Goal: Download file/media

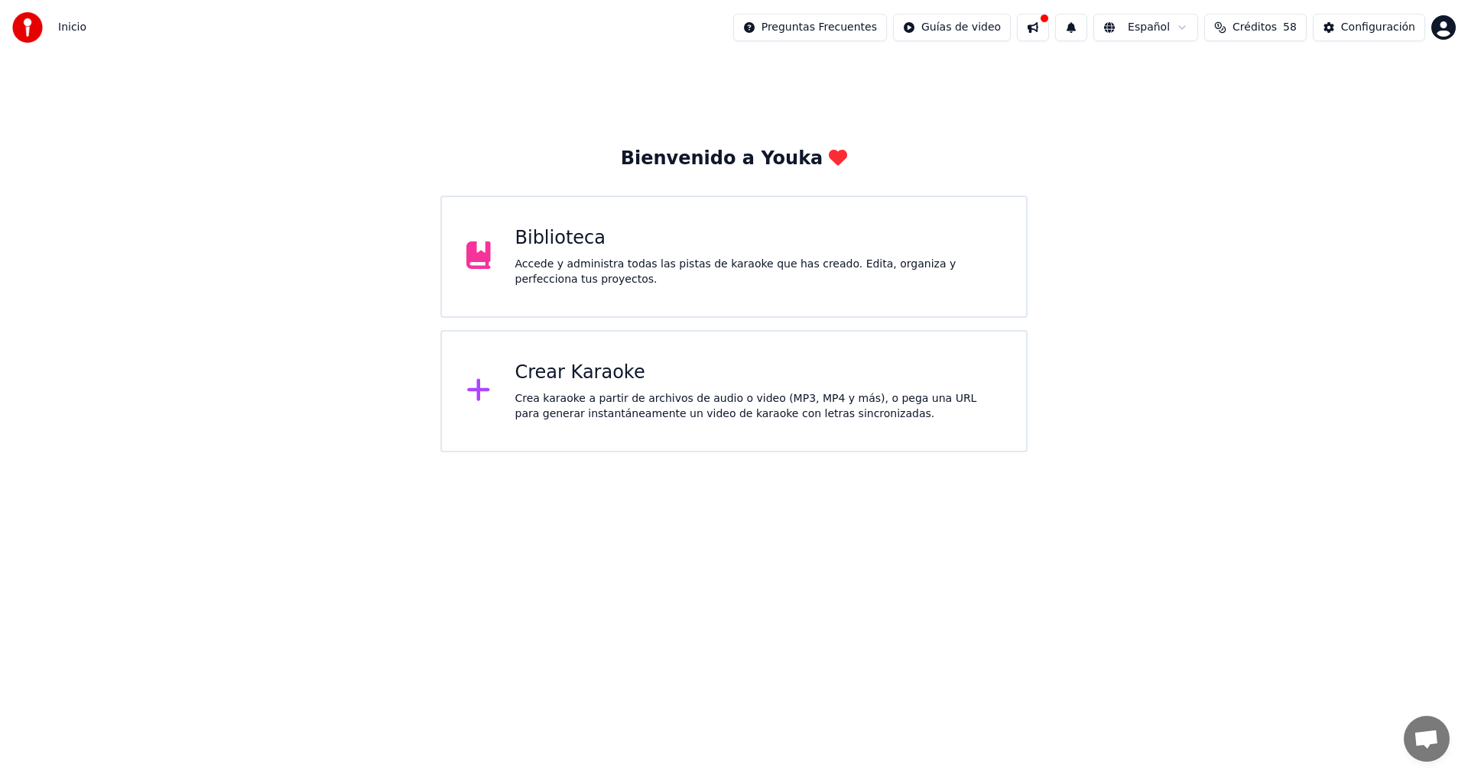
click at [692, 261] on div "Accede y administra todas las pistas de karaoke que has creado. Edita, organiza…" at bounding box center [758, 272] width 487 height 31
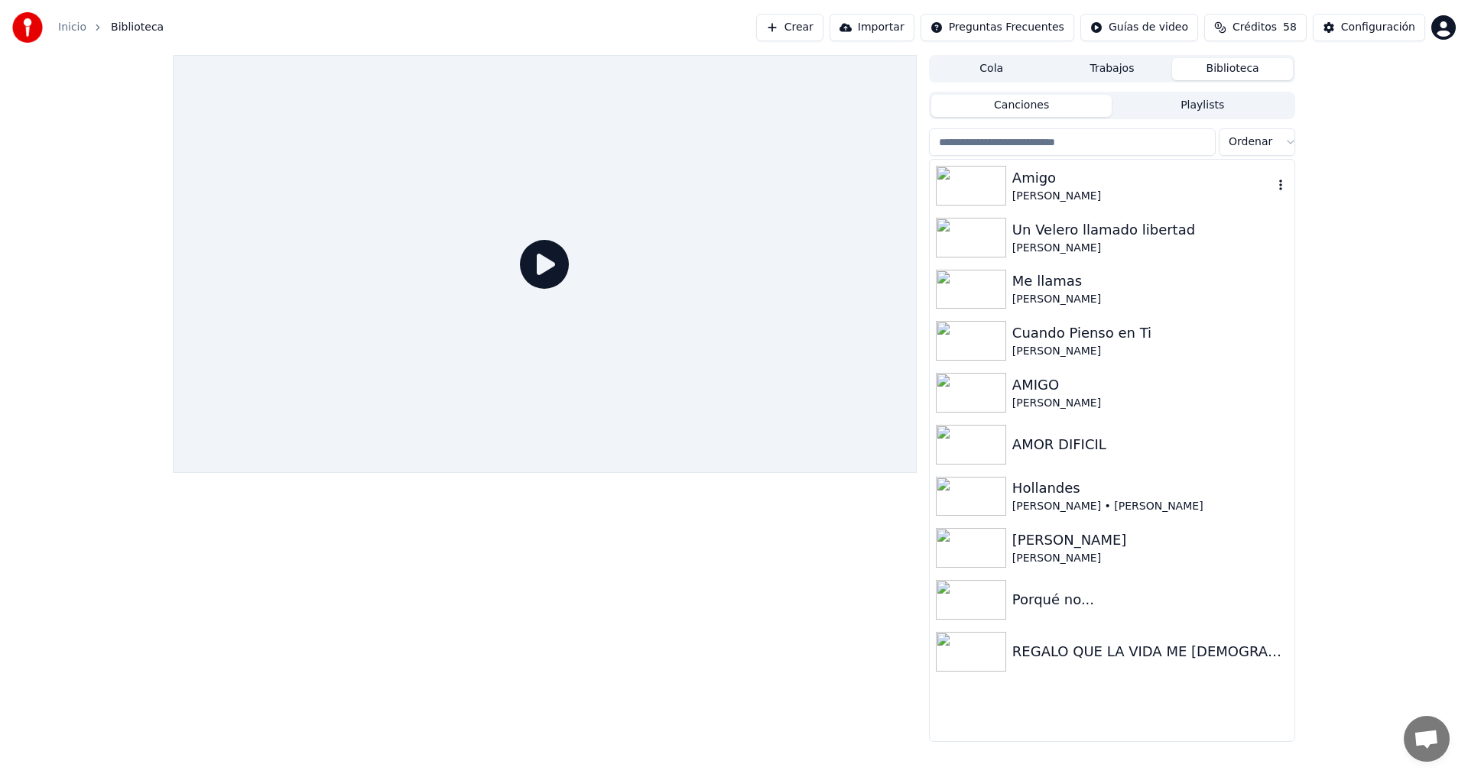
click at [1092, 187] on div "Amigo" at bounding box center [1142, 177] width 261 height 21
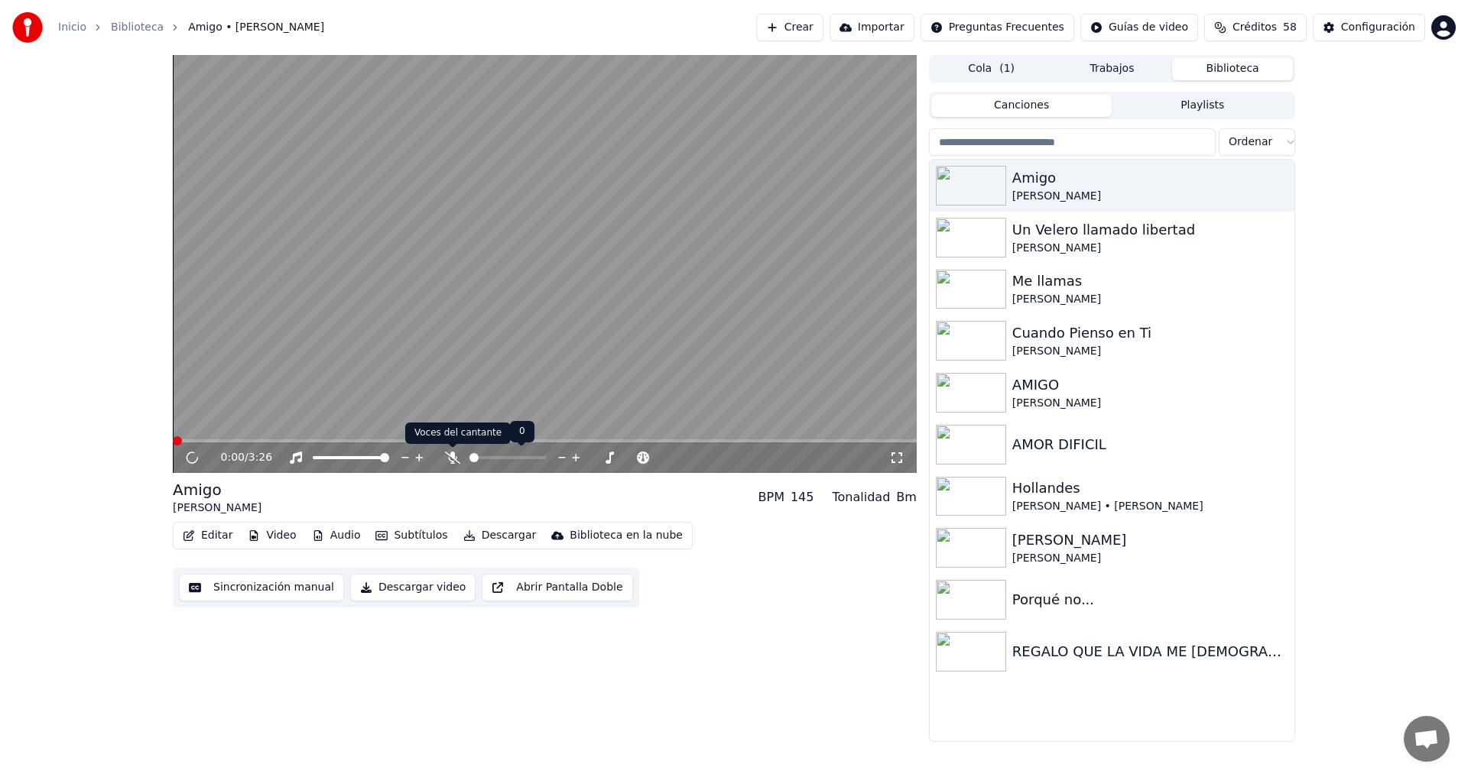
click at [456, 456] on icon at bounding box center [452, 458] width 15 height 12
click at [229, 440] on span at bounding box center [545, 441] width 744 height 3
click at [265, 442] on span at bounding box center [545, 441] width 744 height 3
click at [194, 456] on icon at bounding box center [192, 457] width 8 height 9
click at [489, 459] on icon at bounding box center [486, 458] width 15 height 12
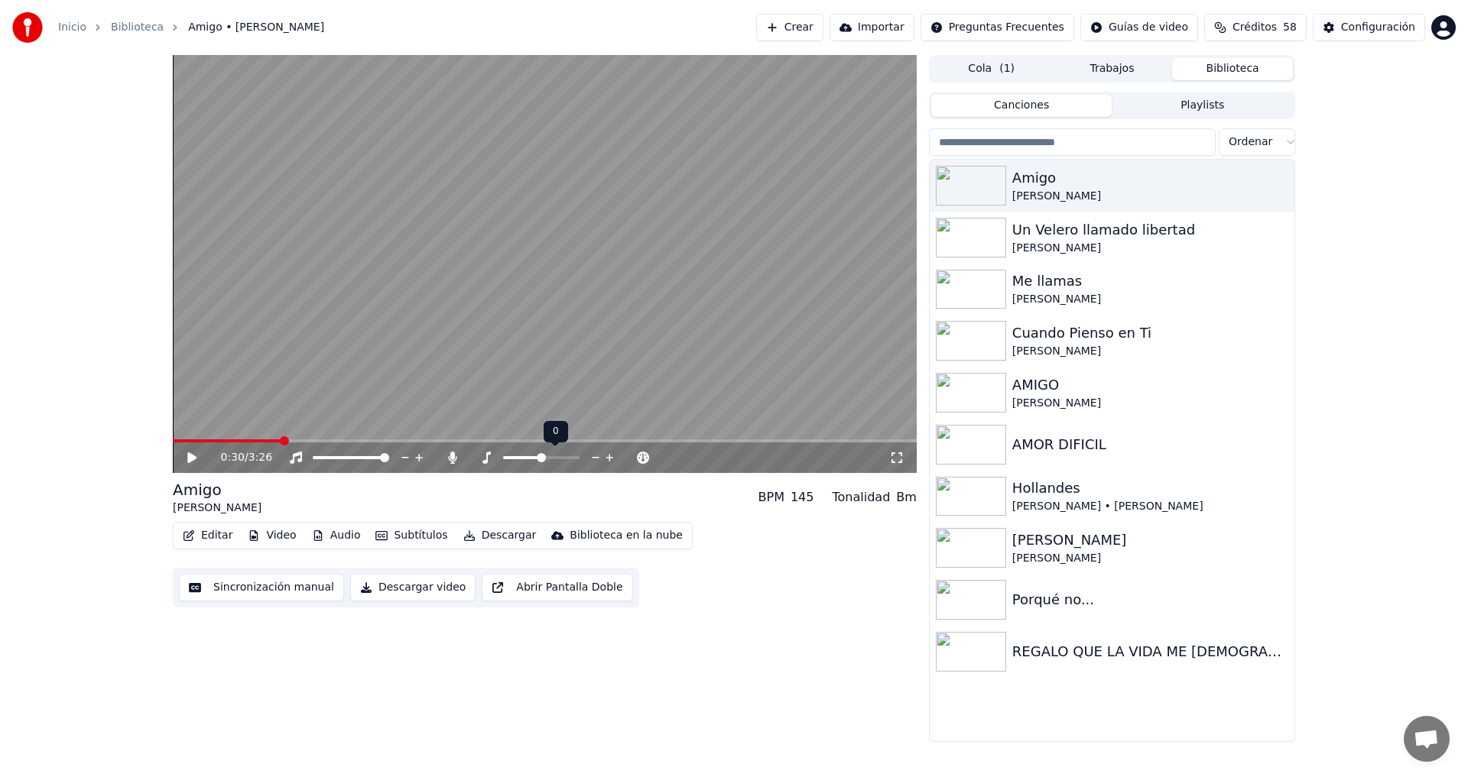
click at [596, 459] on icon at bounding box center [596, 457] width 15 height 15
click at [195, 455] on icon at bounding box center [203, 458] width 36 height 12
click at [196, 457] on icon at bounding box center [192, 457] width 8 height 9
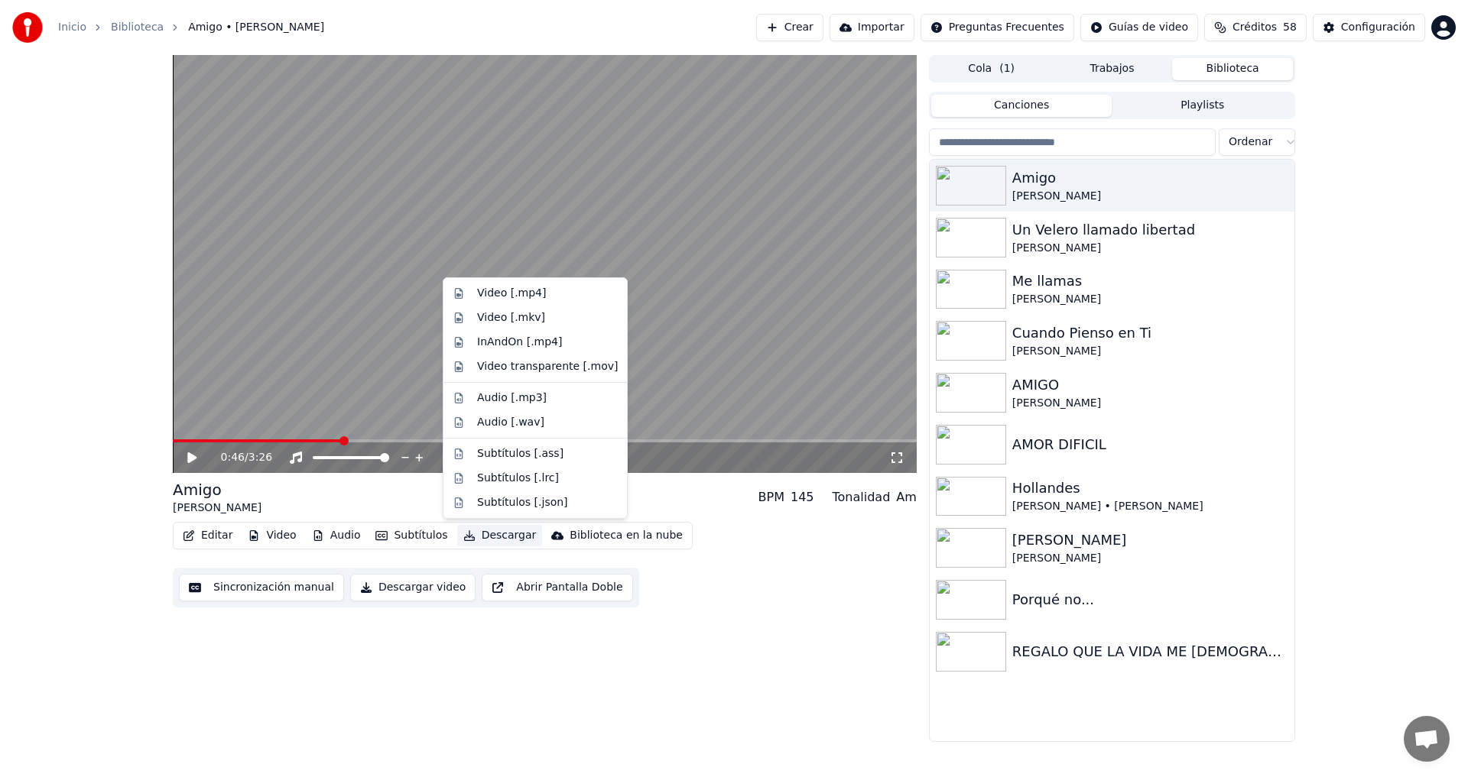
click at [493, 539] on button "Descargar" at bounding box center [500, 535] width 86 height 21
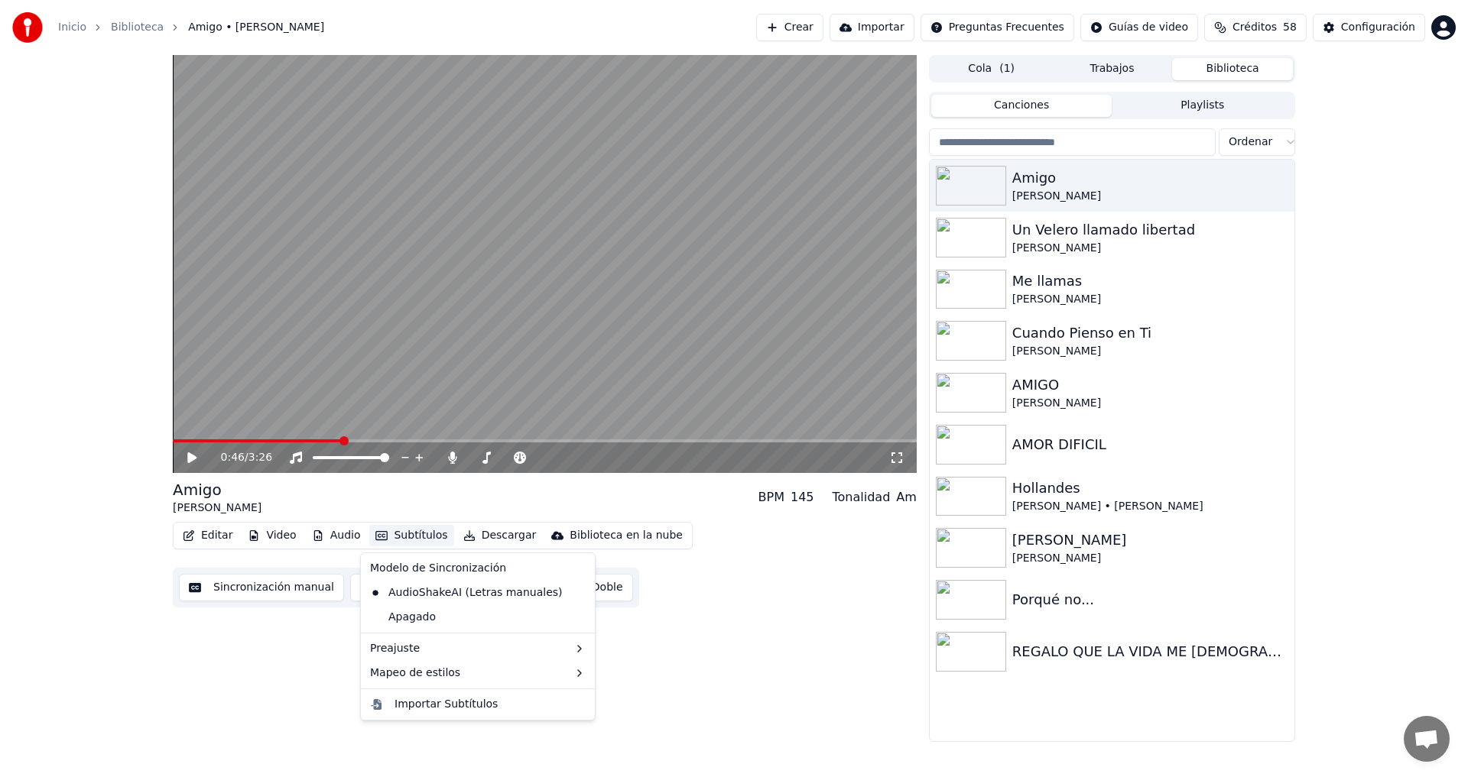
click at [329, 683] on div "0:46 / 3:26 [PERSON_NAME] BPM 145 Tonalidad Am Editar Video Audio Subtítulos De…" at bounding box center [545, 398] width 744 height 687
click at [405, 585] on button "Descargar video" at bounding box center [412, 588] width 125 height 28
